Goal: Navigation & Orientation: Find specific page/section

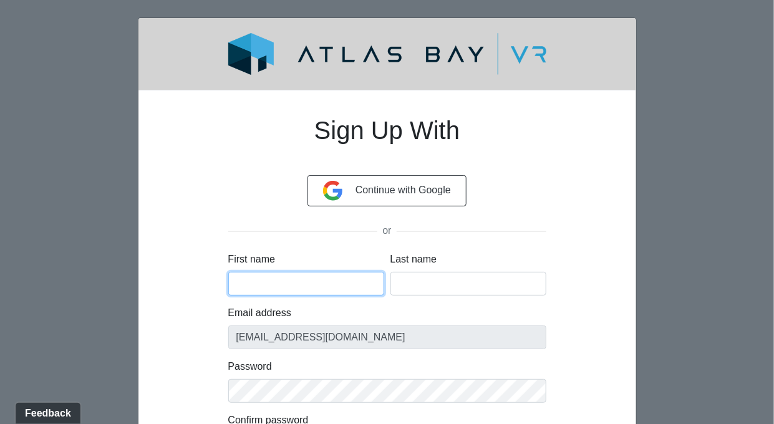
click at [314, 278] on input "First name" at bounding box center [306, 284] width 156 height 24
type input "Neil"
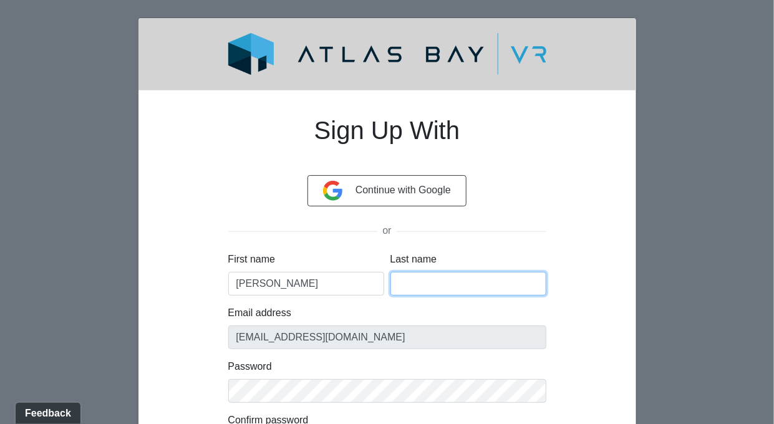
type input "Hake"
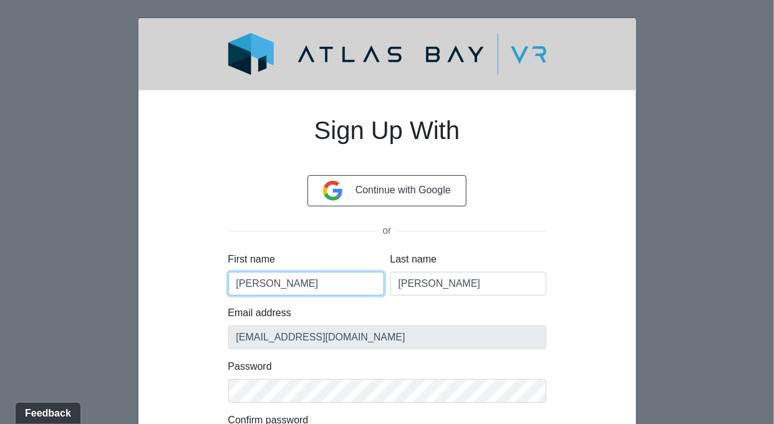
scroll to position [108, 0]
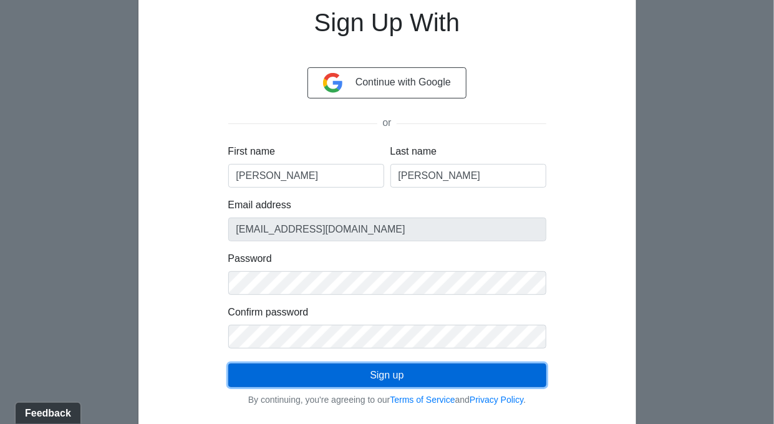
click at [437, 365] on button "Sign up" at bounding box center [387, 376] width 318 height 24
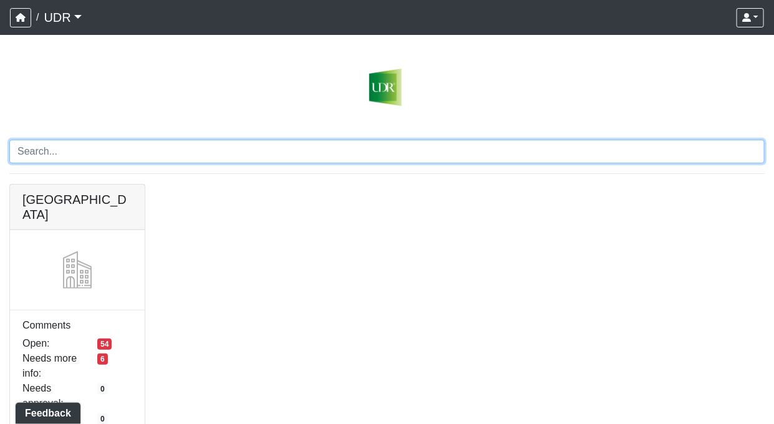
scroll to position [29, 0]
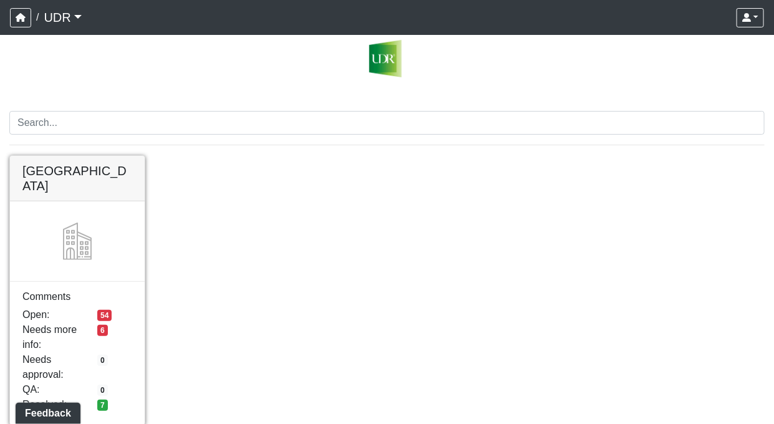
click at [103, 156] on link at bounding box center [77, 156] width 135 height 0
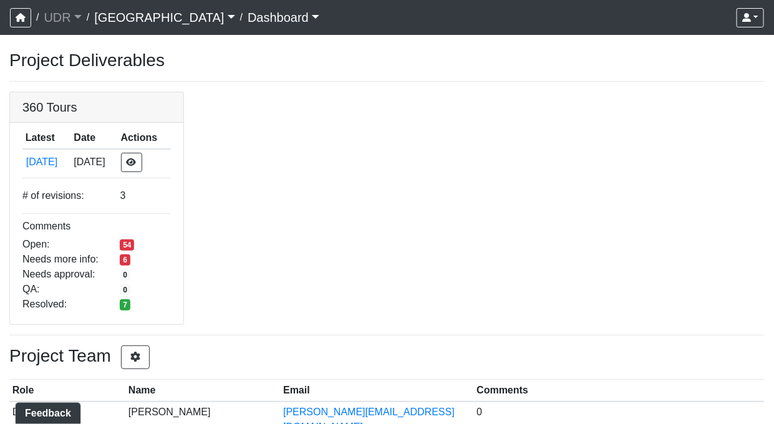
click at [142, 16] on link "[GEOGRAPHIC_DATA]" at bounding box center [164, 17] width 140 height 25
click at [67, 17] on link "UDR" at bounding box center [62, 17] width 37 height 25
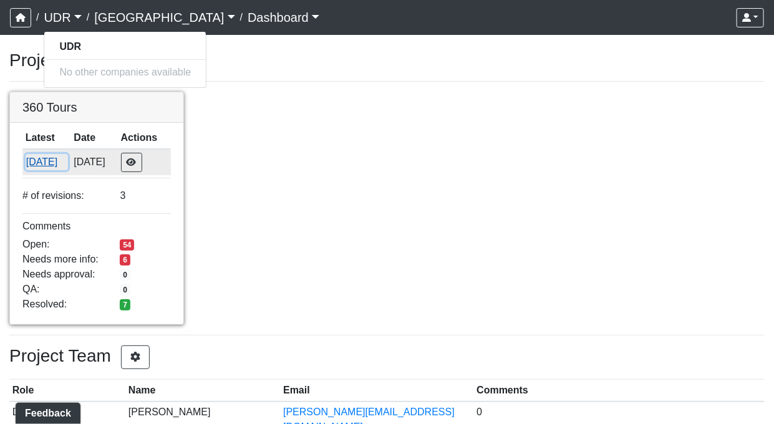
click at [64, 163] on button "[DATE]" at bounding box center [47, 162] width 42 height 16
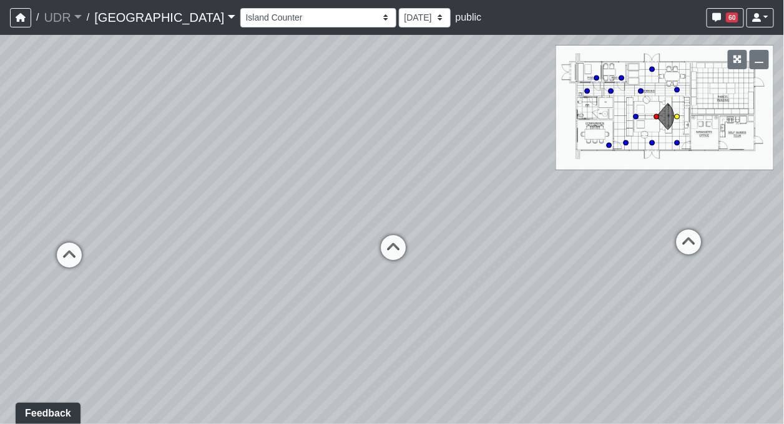
click at [678, 117] on circle at bounding box center [677, 116] width 5 height 5
click at [659, 118] on icon at bounding box center [656, 117] width 6 height 6
click at [638, 115] on circle at bounding box center [635, 116] width 5 height 5
click at [653, 71] on circle at bounding box center [652, 69] width 5 height 5
click at [652, 142] on circle at bounding box center [652, 142] width 5 height 5
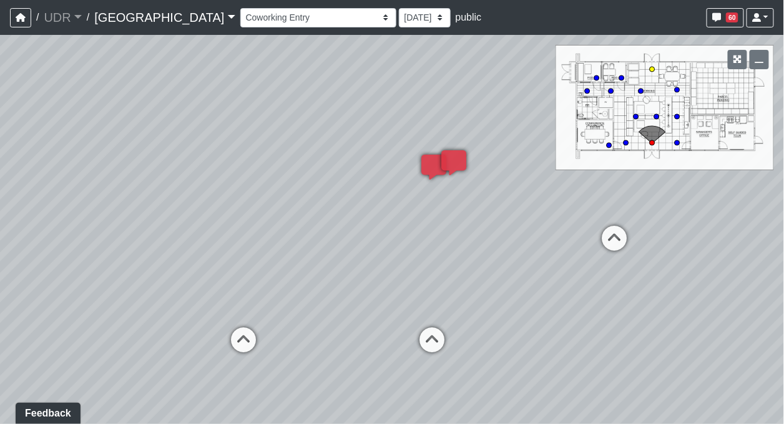
click at [652, 69] on circle at bounding box center [652, 69] width 5 height 5
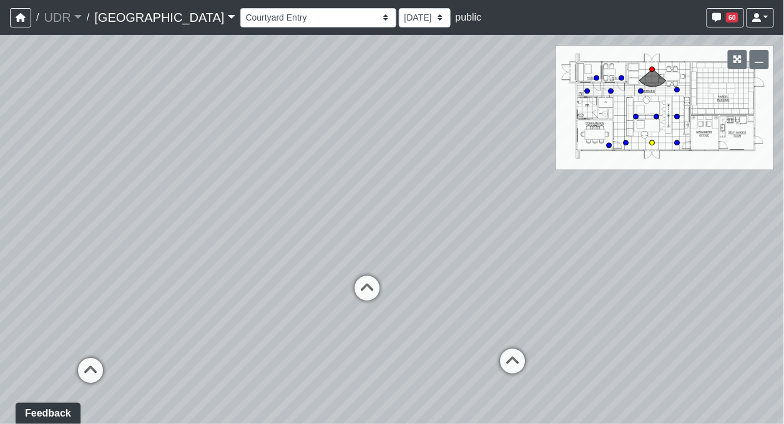
click at [650, 142] on circle at bounding box center [652, 142] width 5 height 5
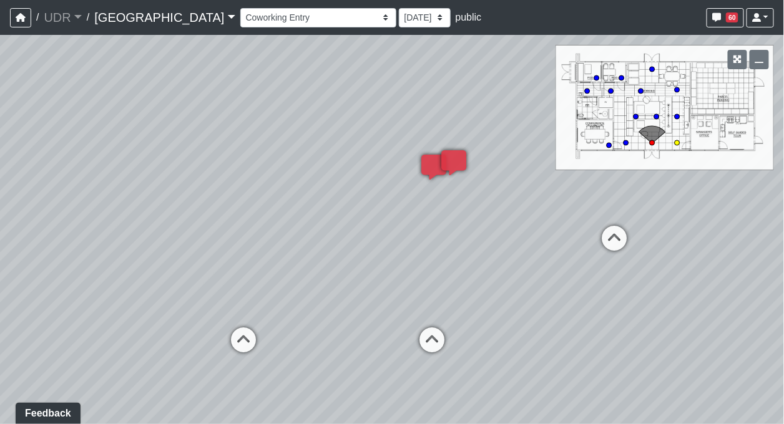
click at [678, 142] on circle at bounding box center [677, 142] width 5 height 5
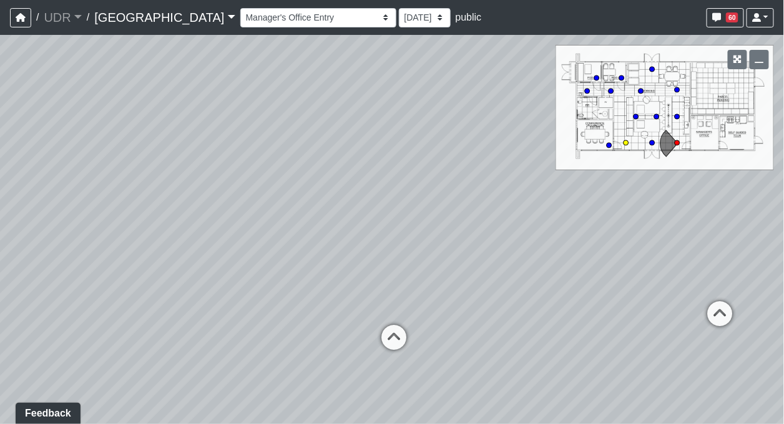
click at [625, 145] on circle at bounding box center [625, 142] width 5 height 5
click at [609, 143] on circle at bounding box center [609, 145] width 5 height 5
click at [626, 140] on circle at bounding box center [625, 142] width 5 height 5
click at [613, 90] on circle at bounding box center [610, 91] width 5 height 5
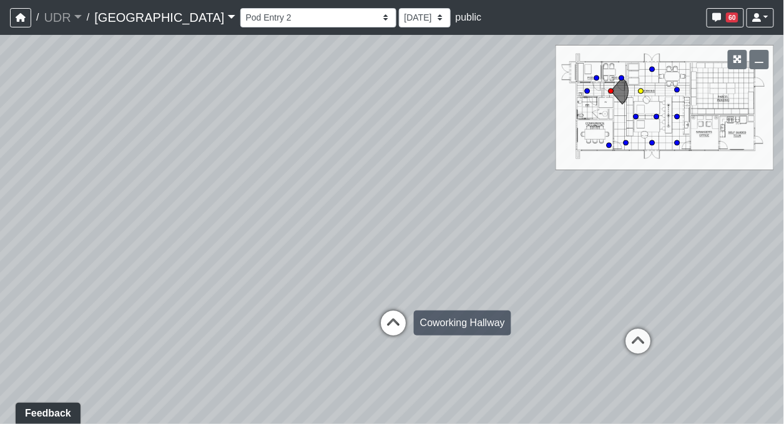
click at [394, 324] on icon at bounding box center [392, 329] width 37 height 37
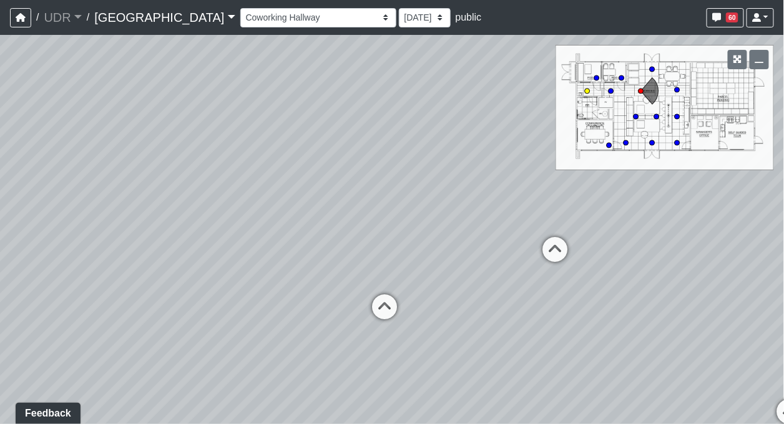
click at [589, 89] on circle at bounding box center [587, 91] width 5 height 5
click at [599, 77] on circle at bounding box center [596, 78] width 5 height 5
click at [623, 77] on circle at bounding box center [621, 78] width 5 height 5
click at [640, 91] on circle at bounding box center [640, 91] width 5 height 5
click at [680, 88] on circle at bounding box center [677, 89] width 5 height 5
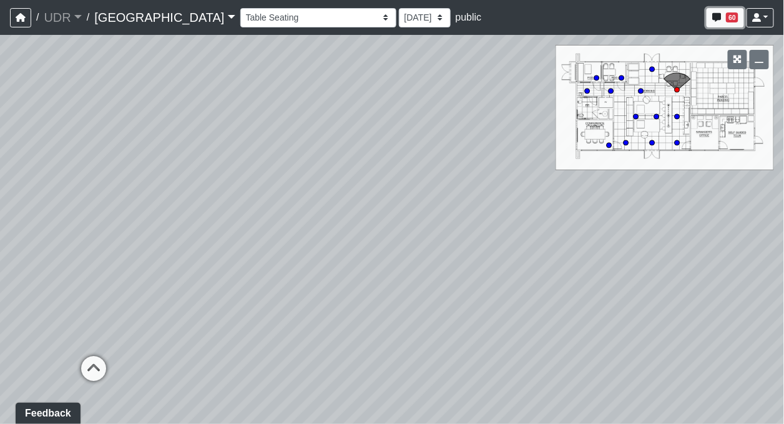
click at [725, 21] on button "60" at bounding box center [724, 17] width 37 height 19
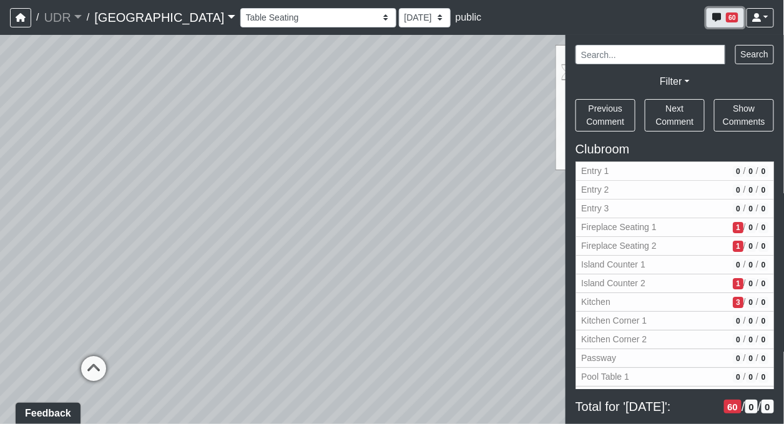
click at [725, 21] on button "60" at bounding box center [724, 17] width 37 height 19
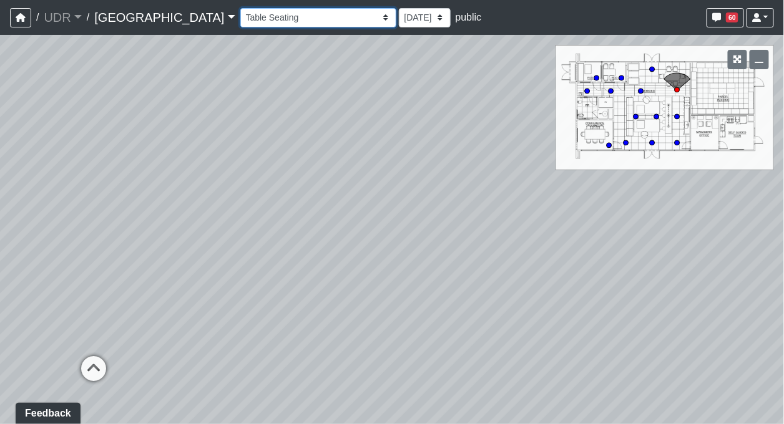
click at [296, 19] on select "Entry 1 Entry 2 Entry 3 Fireplace Seating 1 Fireplace Seating 2 Island Counter …" at bounding box center [318, 17] width 156 height 19
click at [240, 8] on select "Entry 1 Entry 2 Entry 3 Fireplace Seating 1 Fireplace Seating 2 Island Counter …" at bounding box center [318, 17] width 156 height 19
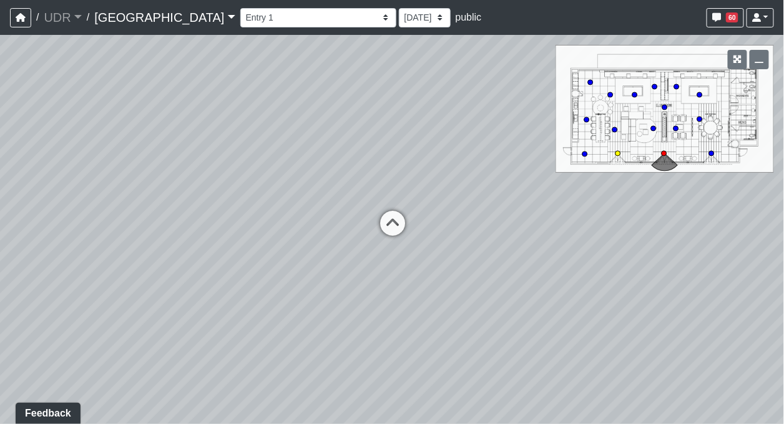
click at [620, 153] on circle at bounding box center [617, 153] width 5 height 5
click at [710, 152] on circle at bounding box center [711, 153] width 5 height 5
click at [676, 128] on circle at bounding box center [675, 128] width 5 height 5
click at [700, 120] on circle at bounding box center [699, 119] width 5 height 5
click at [614, 130] on circle at bounding box center [614, 129] width 5 height 5
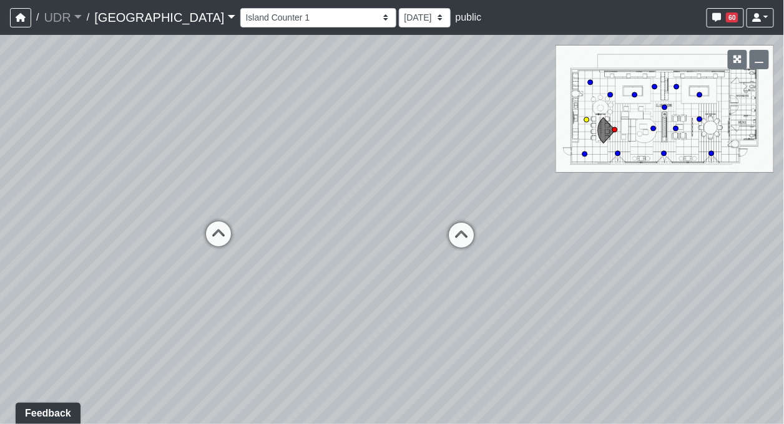
click at [585, 120] on circle at bounding box center [586, 119] width 5 height 5
click at [590, 80] on circle at bounding box center [590, 82] width 5 height 5
click at [633, 95] on circle at bounding box center [634, 94] width 5 height 5
click at [656, 85] on circle at bounding box center [654, 86] width 5 height 5
click at [678, 86] on circle at bounding box center [676, 86] width 5 height 5
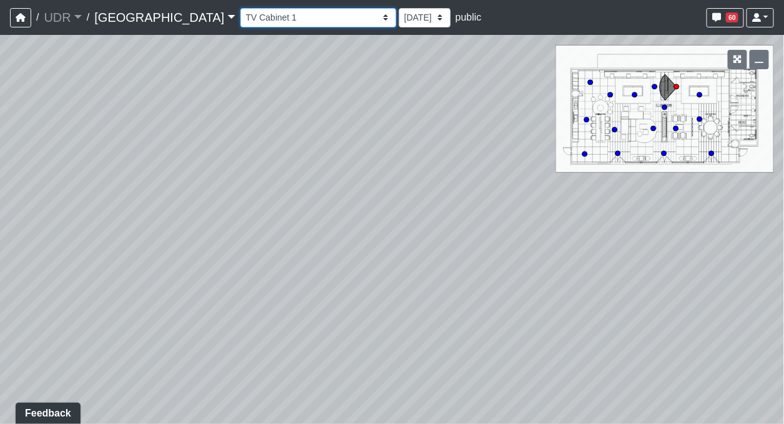
click at [290, 15] on select "Entry 1 Entry 2 Entry 3 Fireplace Seating 1 Fireplace Seating 2 Island Counter …" at bounding box center [318, 17] width 156 height 19
click at [240, 8] on select "Entry 1 Entry 2 Entry 3 Fireplace Seating 1 Fireplace Seating 2 Island Counter …" at bounding box center [318, 17] width 156 height 19
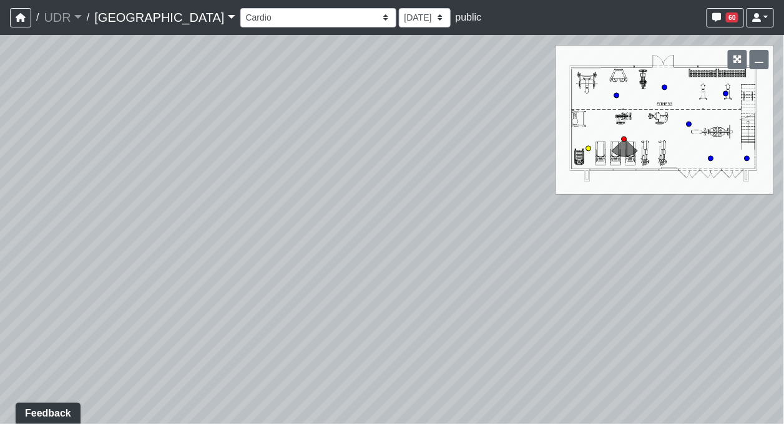
click at [589, 149] on circle at bounding box center [588, 148] width 5 height 5
click at [623, 137] on circle at bounding box center [623, 139] width 5 height 5
click at [711, 157] on circle at bounding box center [710, 158] width 5 height 5
click at [746, 160] on circle at bounding box center [746, 158] width 5 height 5
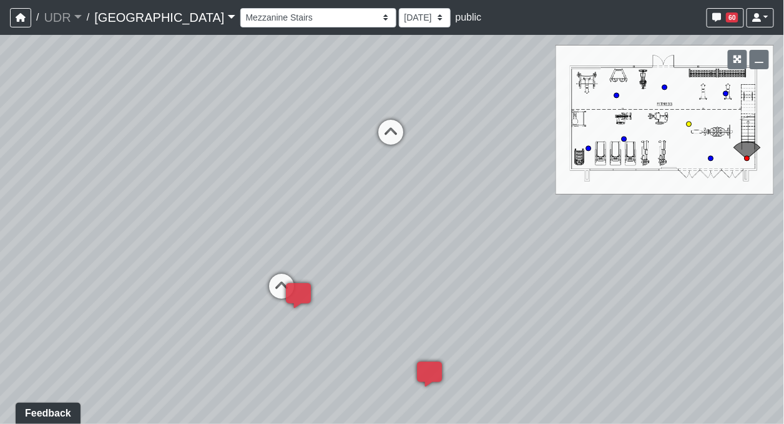
click at [689, 123] on circle at bounding box center [688, 124] width 5 height 5
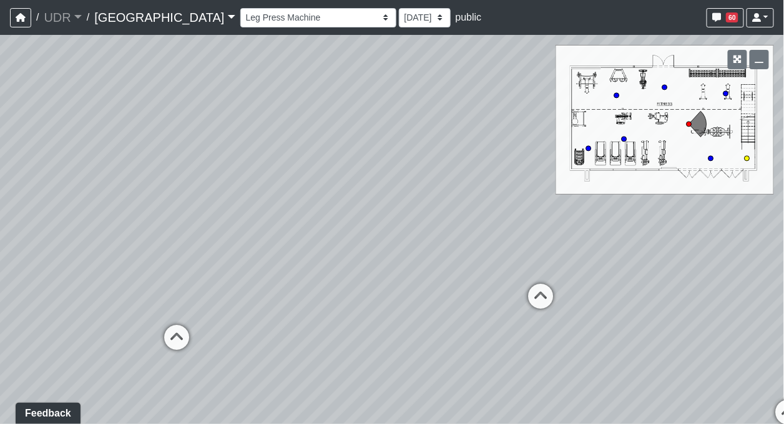
click at [747, 158] on circle at bounding box center [746, 158] width 5 height 5
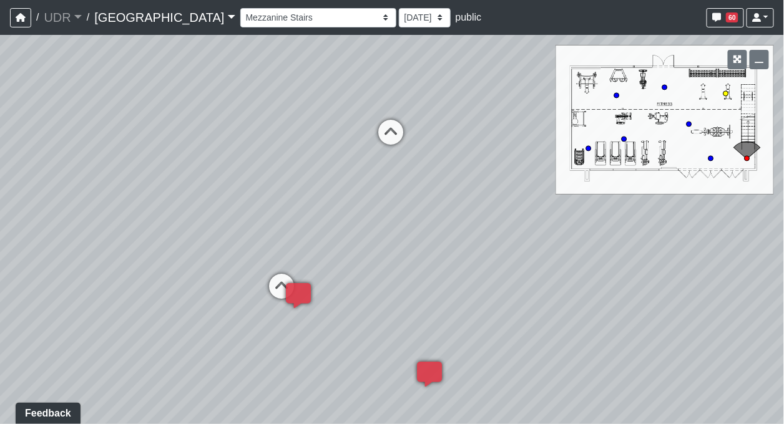
click at [727, 92] on circle at bounding box center [725, 93] width 5 height 5
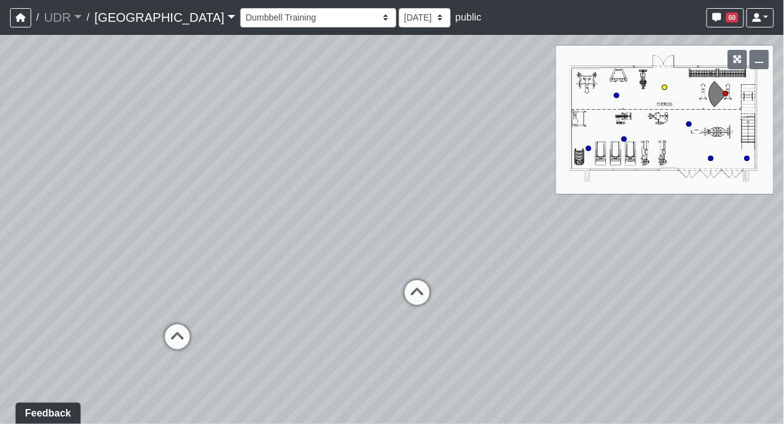
click at [665, 89] on circle at bounding box center [664, 87] width 5 height 5
click at [615, 95] on circle at bounding box center [616, 95] width 5 height 5
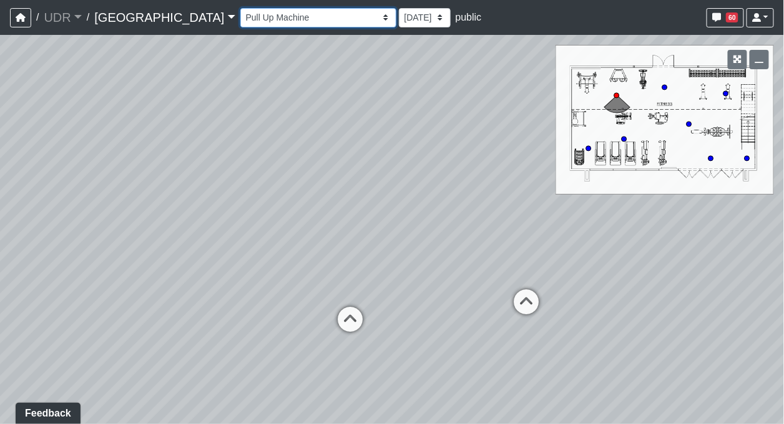
click at [284, 19] on select "Entry 1 Entry 2 Entry 3 Fireplace Seating 1 Fireplace Seating 2 Island Counter …" at bounding box center [318, 17] width 156 height 19
click at [240, 8] on select "Entry 1 Entry 2 Entry 3 Fireplace Seating 1 Fireplace Seating 2 Island Counter …" at bounding box center [318, 17] width 156 height 19
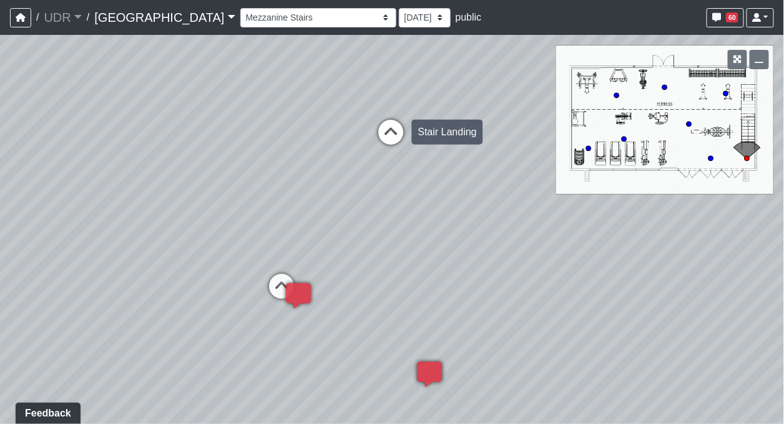
click at [391, 131] on icon at bounding box center [391, 138] width 37 height 37
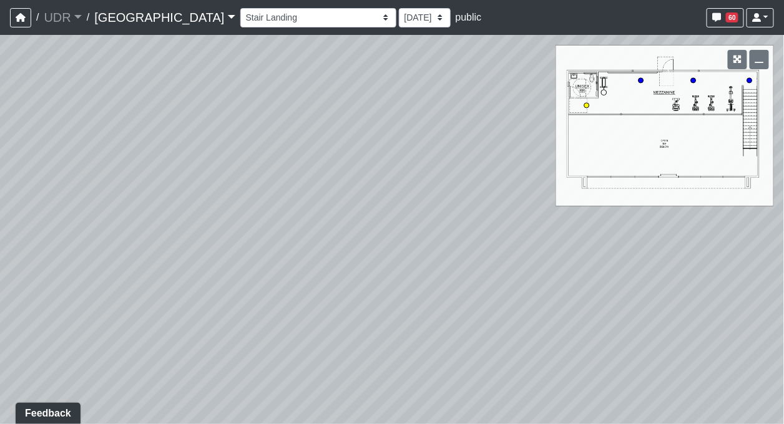
click at [586, 105] on circle at bounding box center [586, 105] width 5 height 5
click at [639, 79] on circle at bounding box center [640, 80] width 5 height 5
click at [694, 82] on circle at bounding box center [693, 80] width 5 height 5
click at [292, 16] on select "Entry 1 Entry 2 Entry 3 Fireplace Seating 1 Fireplace Seating 2 Island Counter …" at bounding box center [318, 17] width 156 height 19
click at [240, 8] on select "Entry 1 Entry 2 Entry 3 Fireplace Seating 1 Fireplace Seating 2 Island Counter …" at bounding box center [318, 17] width 156 height 19
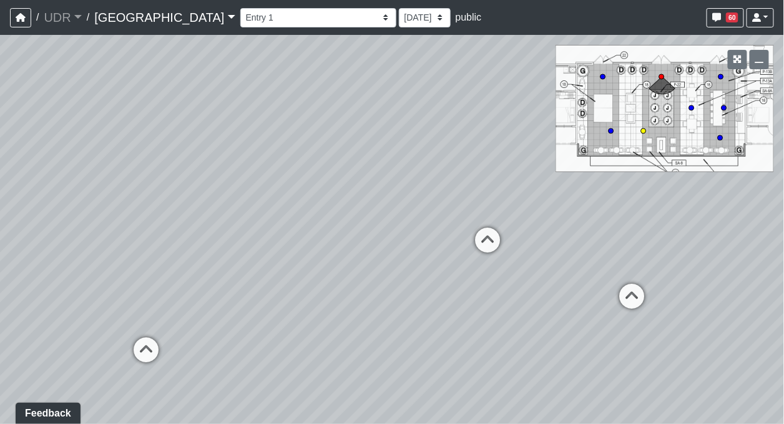
click at [641, 130] on circle at bounding box center [643, 131] width 5 height 5
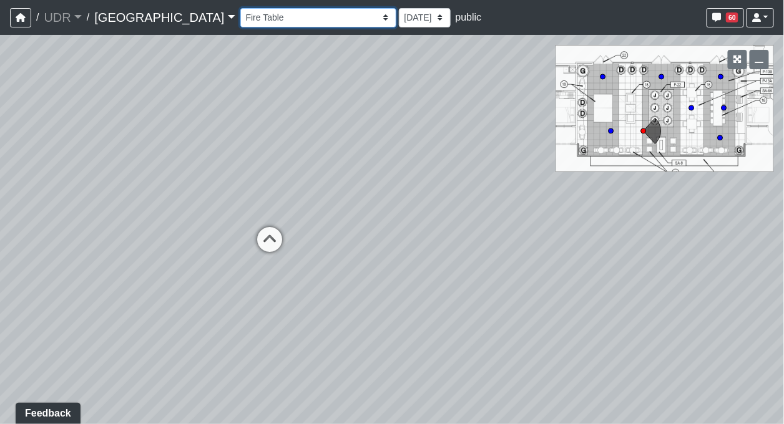
click at [283, 15] on select "Entry 1 Entry 2 Entry 3 Fireplace Seating 1 Fireplace Seating 2 Island Counter …" at bounding box center [318, 17] width 156 height 19
click at [240, 8] on select "Entry 1 Entry 2 Entry 3 Fireplace Seating 1 Fireplace Seating 2 Island Counter …" at bounding box center [318, 17] width 156 height 19
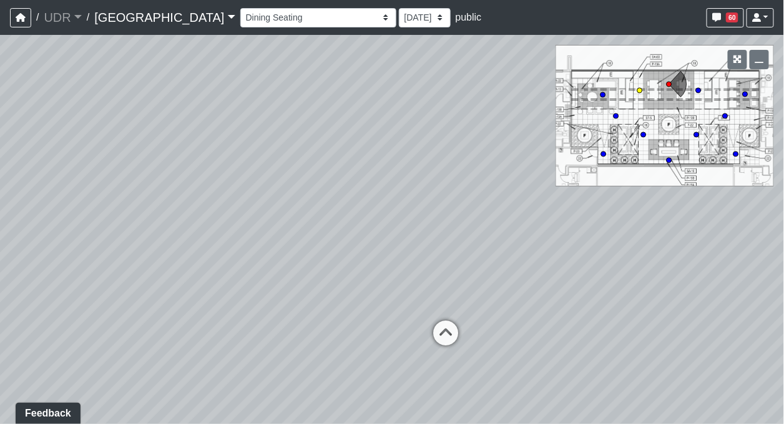
click at [641, 89] on circle at bounding box center [639, 90] width 5 height 5
click at [669, 85] on circle at bounding box center [668, 84] width 5 height 5
click at [285, 16] on select "Entry 1 Entry 2 Entry 3 Fireplace Seating 1 Fireplace Seating 2 Island Counter …" at bounding box center [318, 17] width 156 height 19
click at [240, 8] on select "Entry 1 Entry 2 Entry 3 Fireplace Seating 1 Fireplace Seating 2 Island Counter …" at bounding box center [318, 17] width 156 height 19
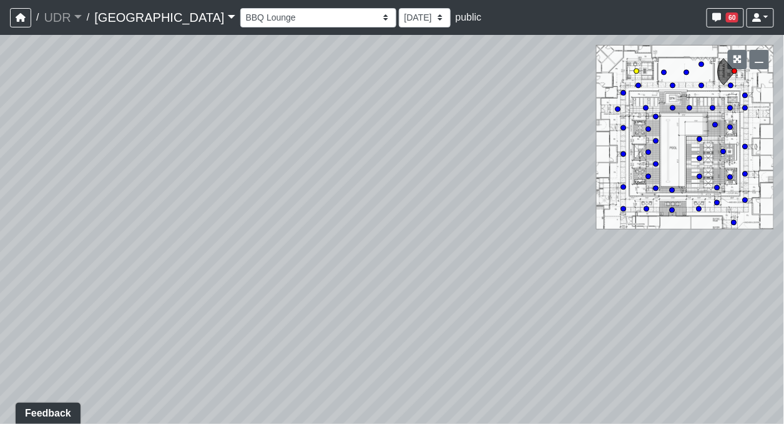
click at [637, 70] on circle at bounding box center [636, 71] width 5 height 5
click at [735, 70] on circle at bounding box center [734, 71] width 5 height 5
click at [637, 69] on circle at bounding box center [636, 71] width 5 height 5
click at [639, 86] on circle at bounding box center [638, 85] width 5 height 5
click at [650, 127] on circle at bounding box center [648, 129] width 5 height 5
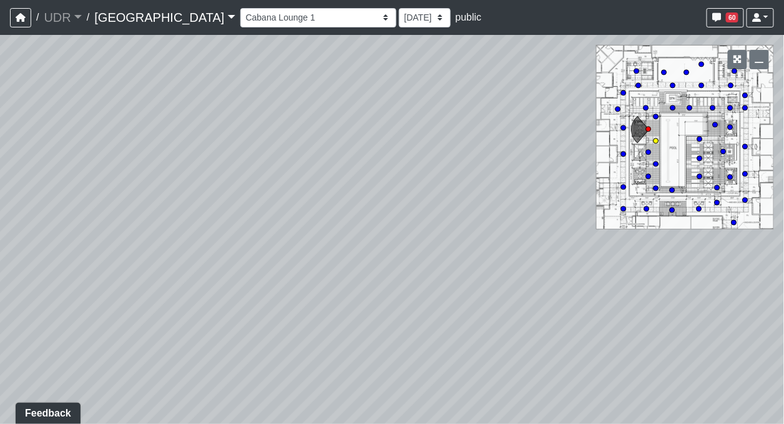
click at [658, 139] on circle at bounding box center [655, 141] width 5 height 5
click at [650, 152] on circle at bounding box center [648, 152] width 5 height 5
click at [656, 163] on circle at bounding box center [655, 164] width 5 height 5
click at [649, 176] on circle at bounding box center [648, 176] width 5 height 5
click at [700, 157] on circle at bounding box center [699, 158] width 5 height 5
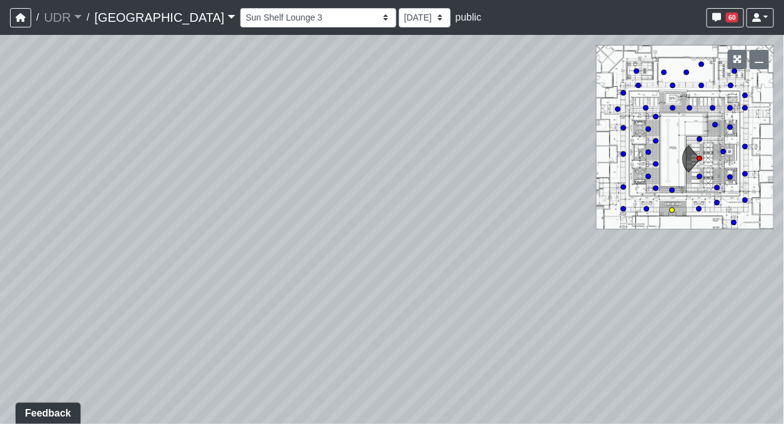
click at [672, 212] on circle at bounding box center [672, 210] width 5 height 5
click at [700, 209] on circle at bounding box center [698, 209] width 5 height 5
click at [719, 203] on circle at bounding box center [716, 202] width 5 height 5
click at [744, 201] on circle at bounding box center [745, 200] width 5 height 5
select select "cxRQ9srCfHyqALLRNQRkRm"
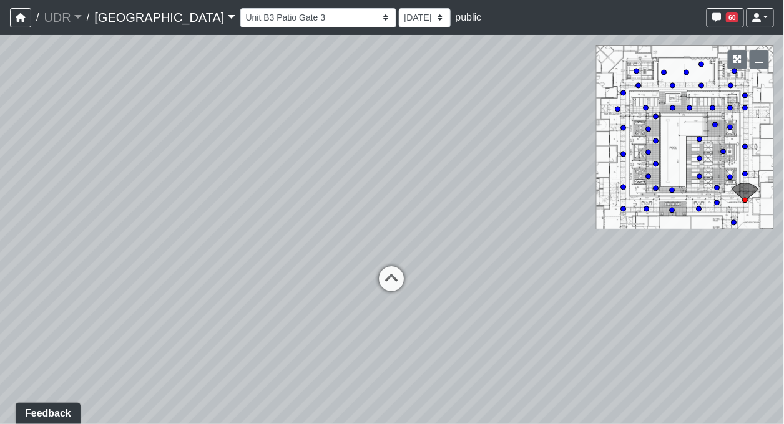
click at [744, 201] on circle at bounding box center [745, 200] width 5 height 5
